Goal: Entertainment & Leisure: Consume media (video, audio)

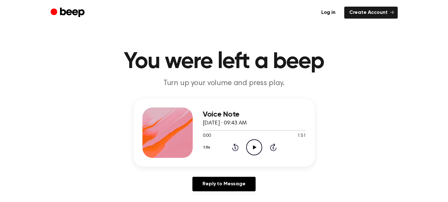
click at [221, 147] on icon "Play Audio" at bounding box center [254, 147] width 16 height 16
click at [221, 145] on icon "Pause Audio" at bounding box center [254, 147] width 16 height 16
click at [221, 145] on icon "Play Audio" at bounding box center [254, 147] width 16 height 16
click at [221, 147] on icon "Pause Audio" at bounding box center [254, 147] width 16 height 16
click at [221, 145] on icon "Play Audio" at bounding box center [254, 147] width 16 height 16
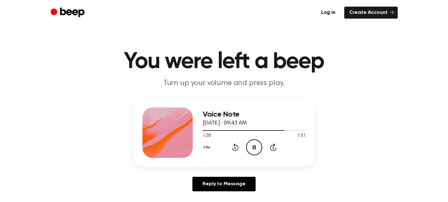
click at [221, 147] on icon "Pause Audio" at bounding box center [254, 147] width 16 height 16
click at [254, 145] on icon at bounding box center [254, 147] width 3 height 4
